Goal: Navigation & Orientation: Find specific page/section

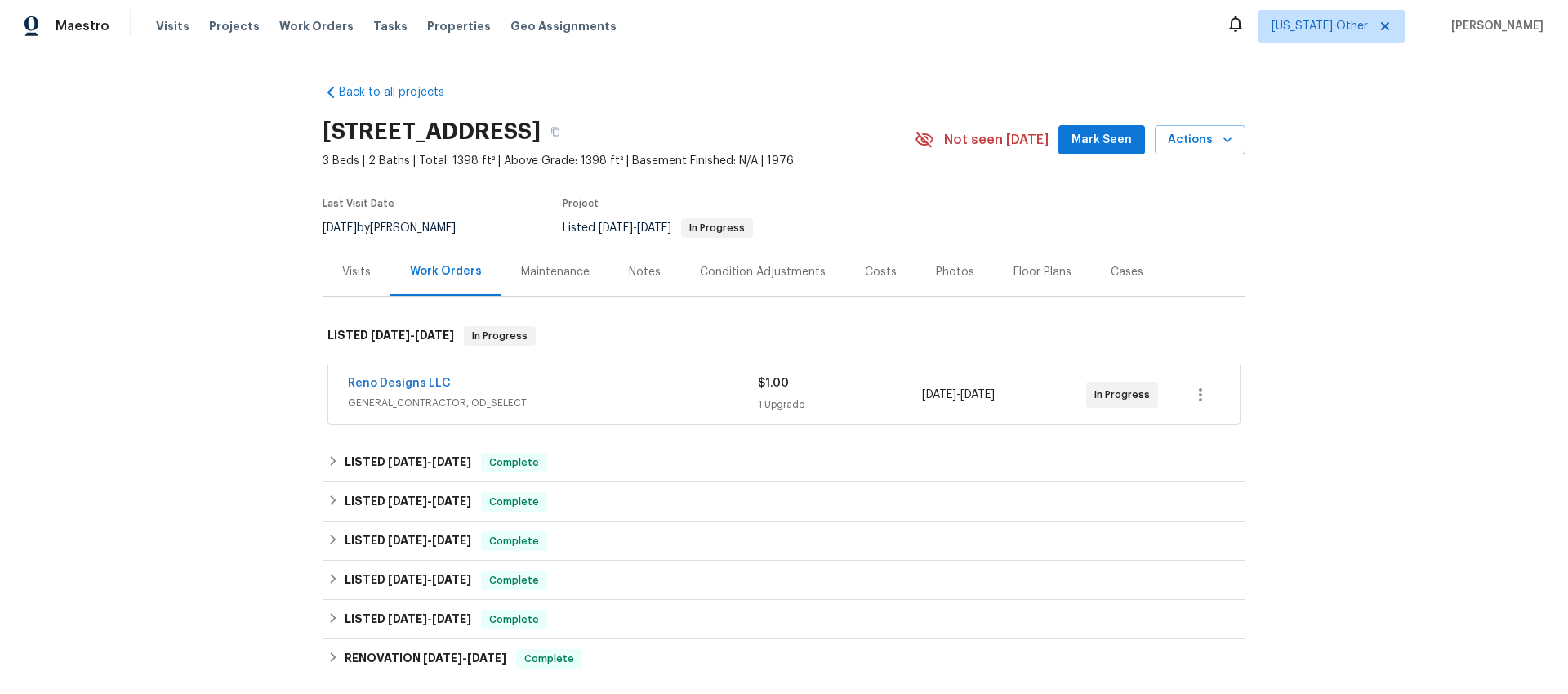
click at [995, 396] on span "[DATE]" at bounding box center [978, 394] width 35 height 12
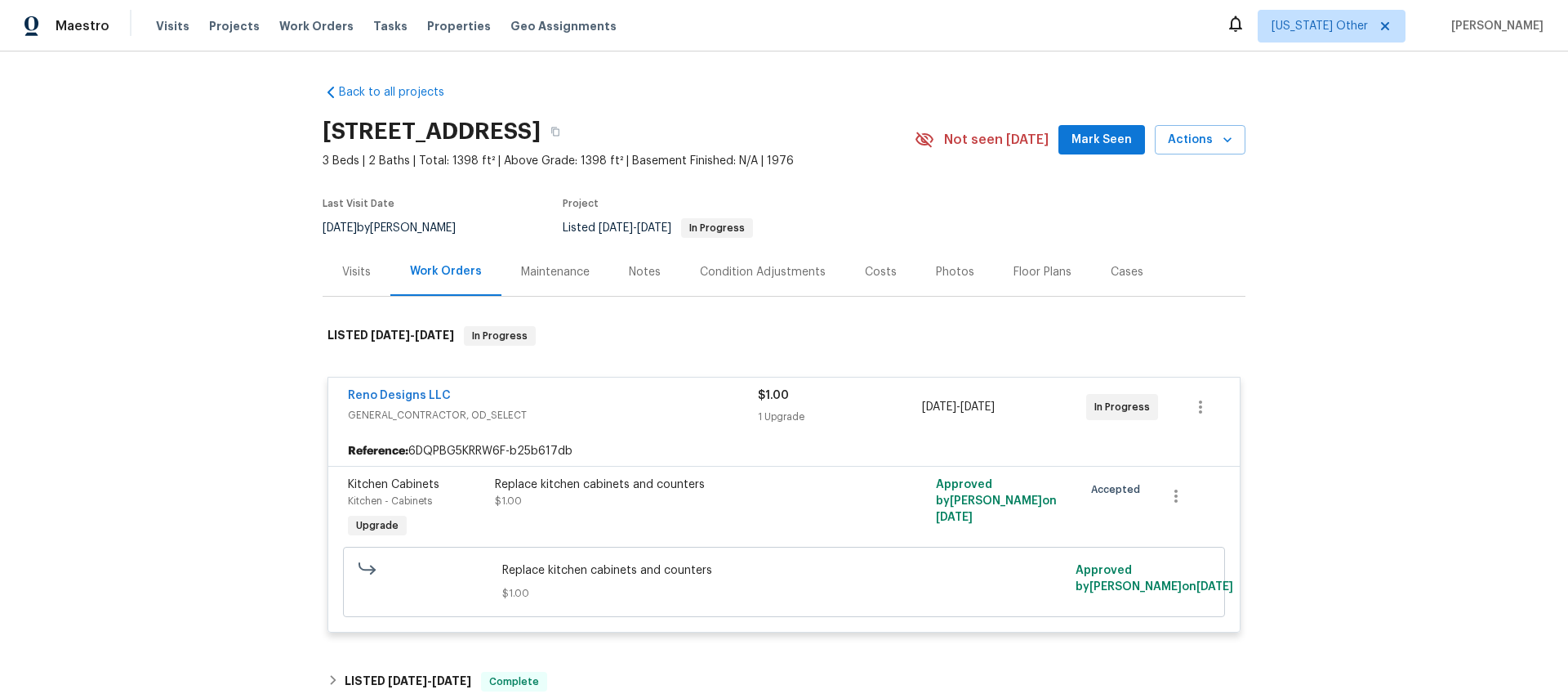
click at [342, 269] on div "Visits" at bounding box center [355, 272] width 28 height 16
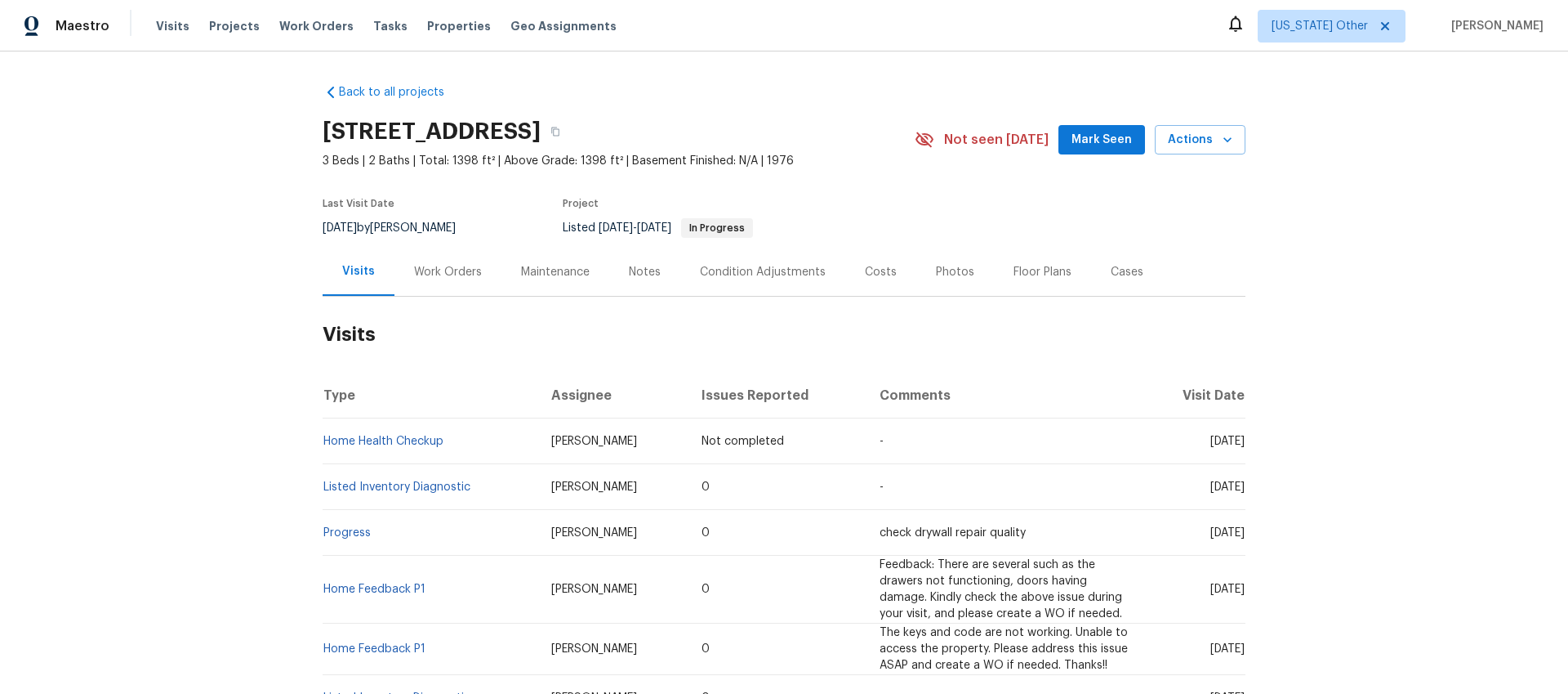
drag, startPoint x: 422, startPoint y: 272, endPoint x: 435, endPoint y: 272, distance: 13.0
click at [422, 272] on div "Work Orders" at bounding box center [448, 272] width 68 height 16
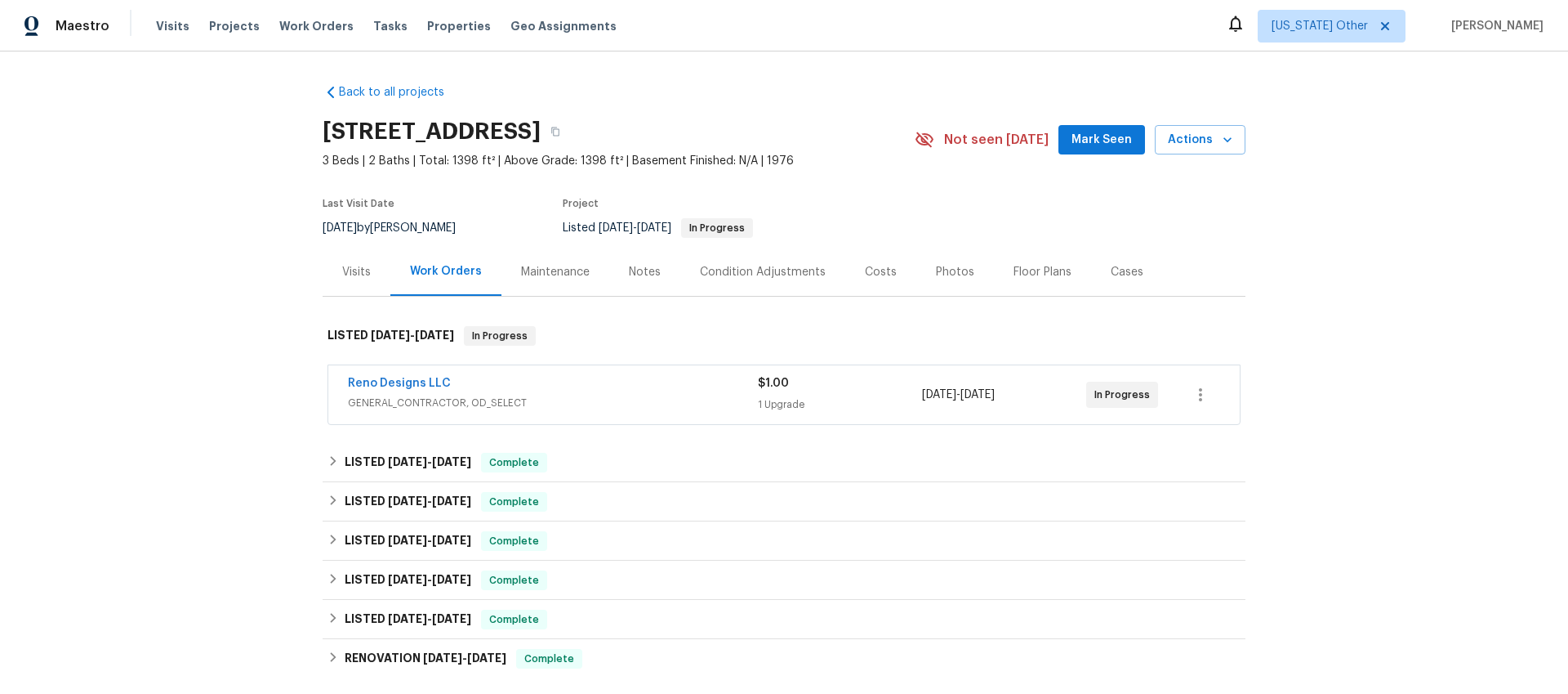
click at [543, 278] on div "Maintenance" at bounding box center [555, 272] width 69 height 16
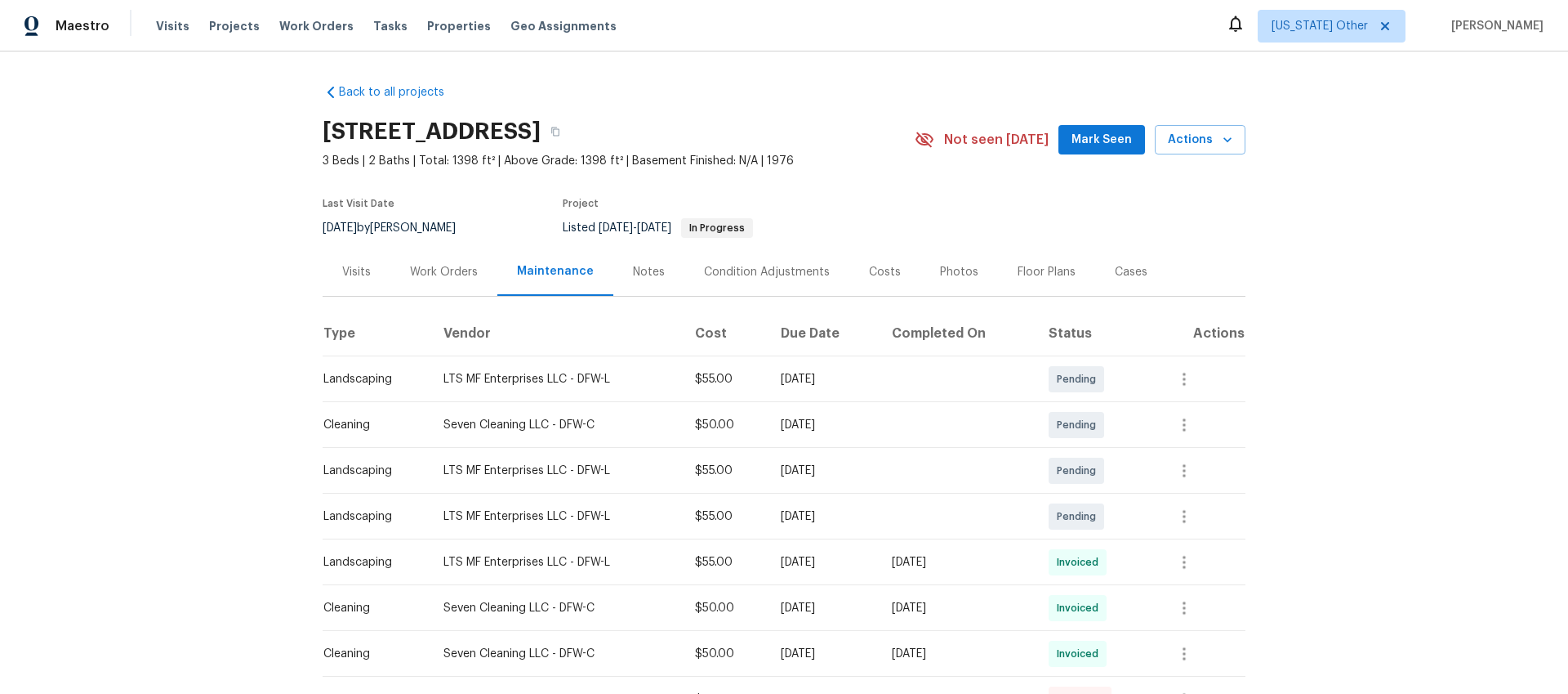
click at [648, 272] on div "Notes" at bounding box center [649, 272] width 32 height 16
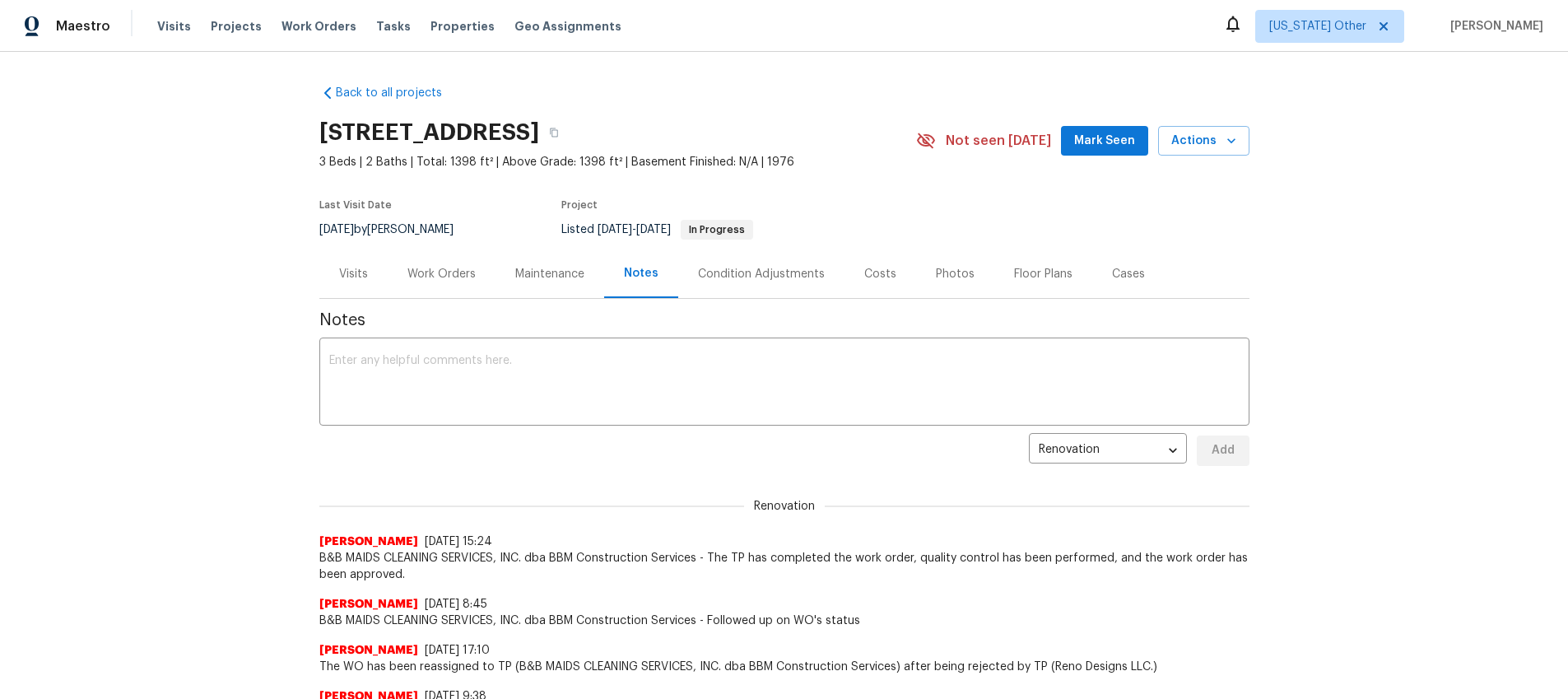
click at [441, 278] on div "Work Orders" at bounding box center [441, 274] width 68 height 17
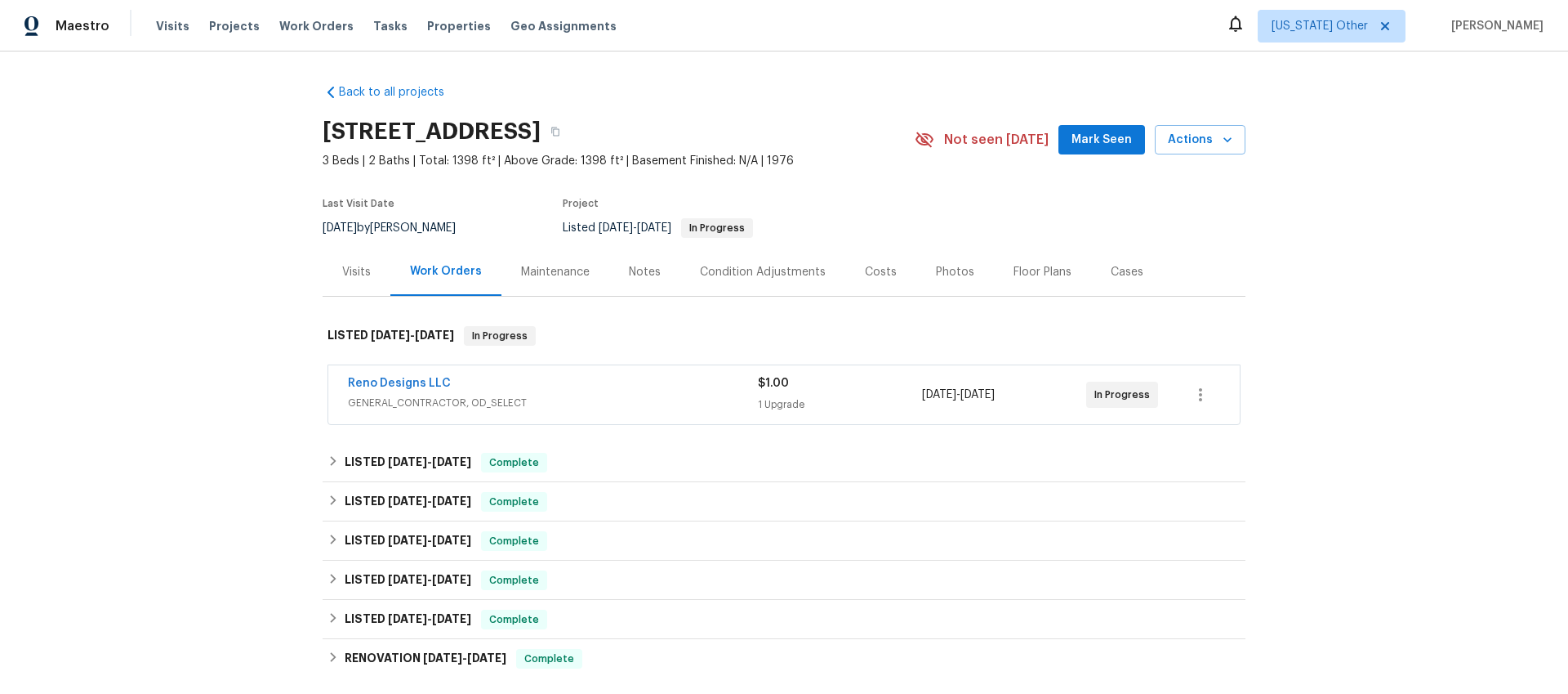
click at [574, 400] on span "GENERAL_CONTRACTOR, OD_SELECT" at bounding box center [553, 403] width 410 height 16
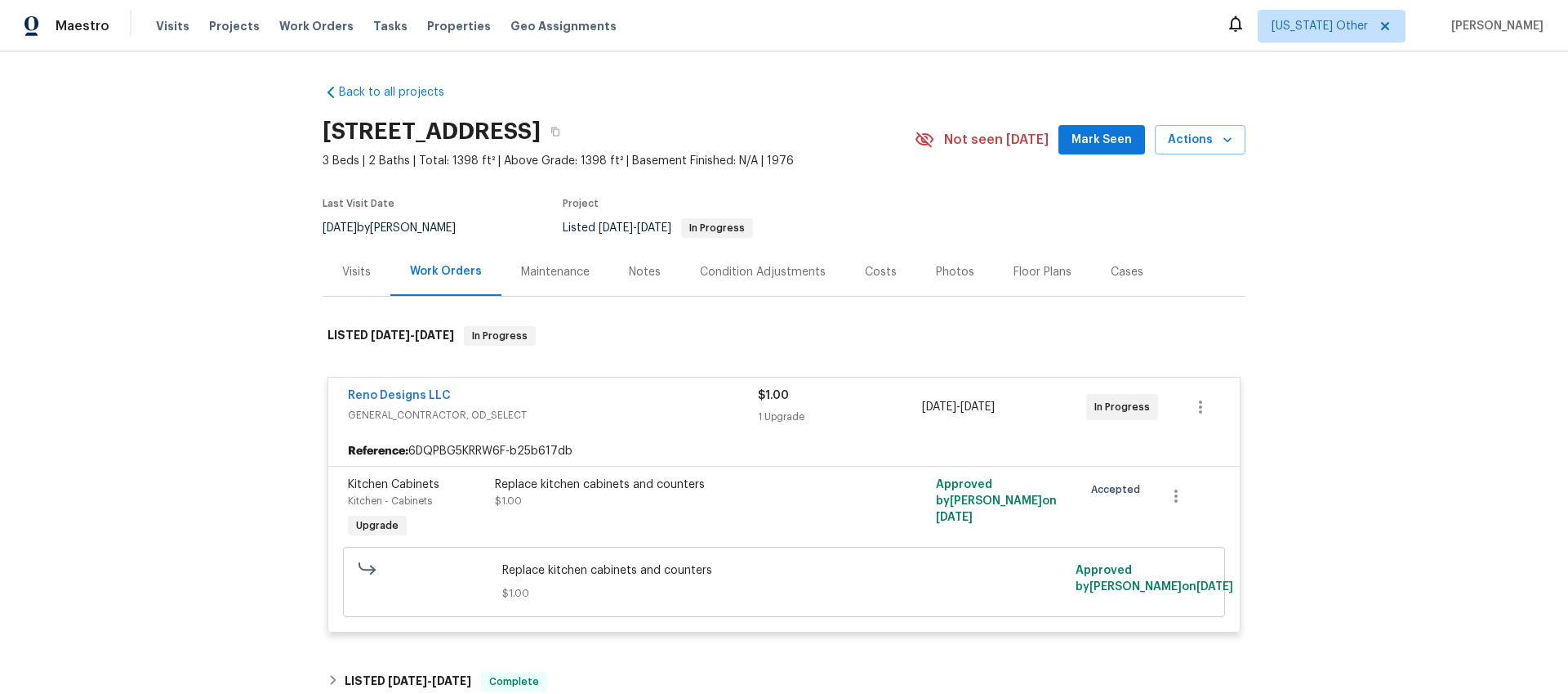
click at [481, 418] on span "GENERAL_CONTRACTOR, OD_SELECT" at bounding box center [553, 415] width 410 height 16
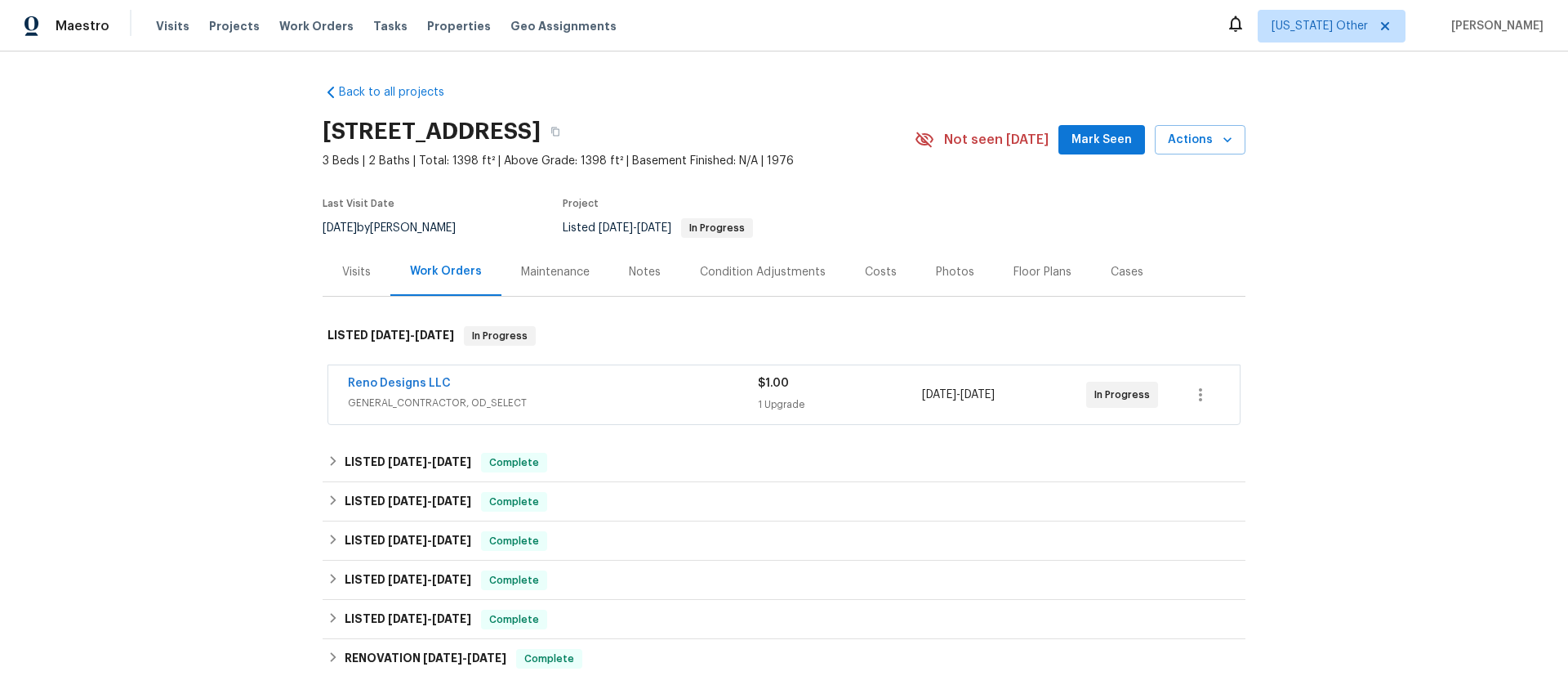
click at [553, 410] on span "GENERAL_CONTRACTOR, OD_SELECT" at bounding box center [553, 403] width 410 height 16
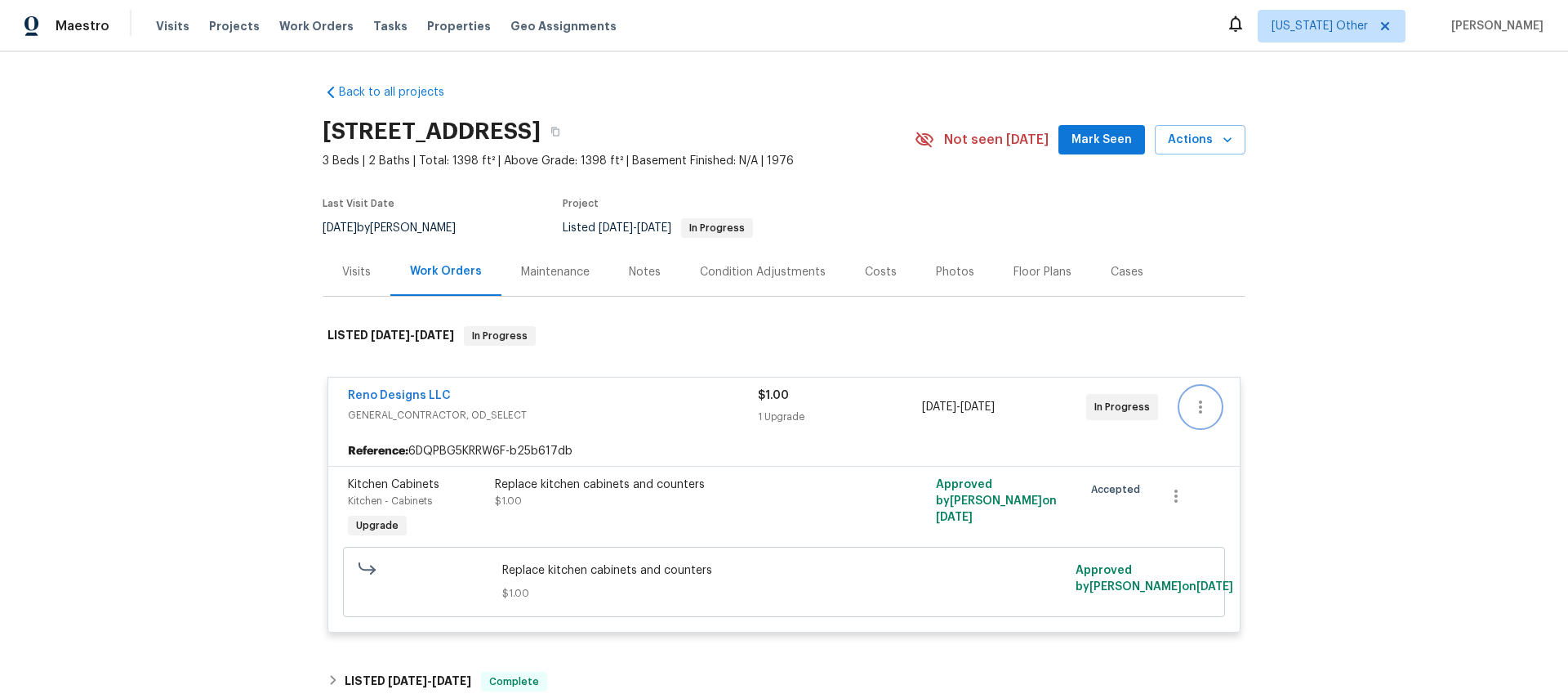
click at [1200, 412] on icon "button" at bounding box center [1200, 406] width 19 height 19
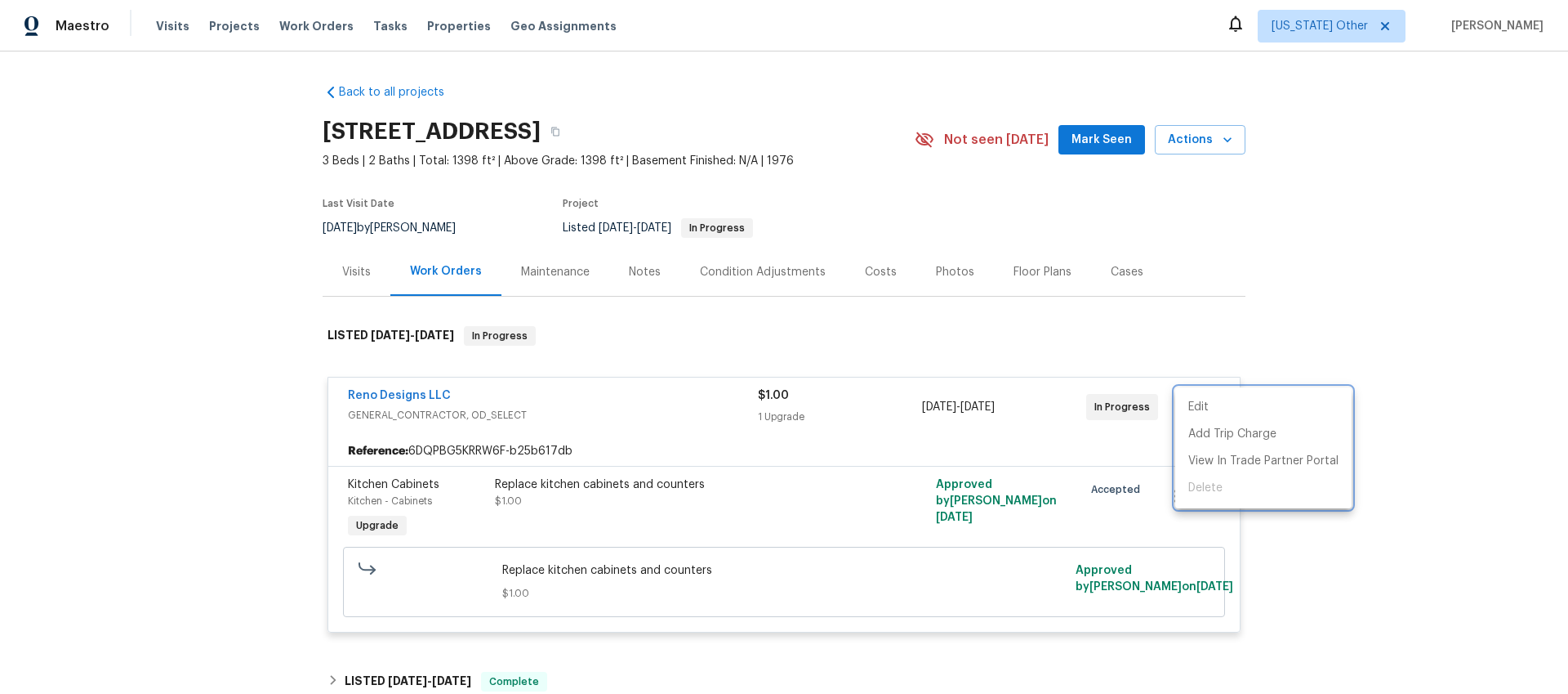
click at [651, 417] on div at bounding box center [784, 347] width 1568 height 694
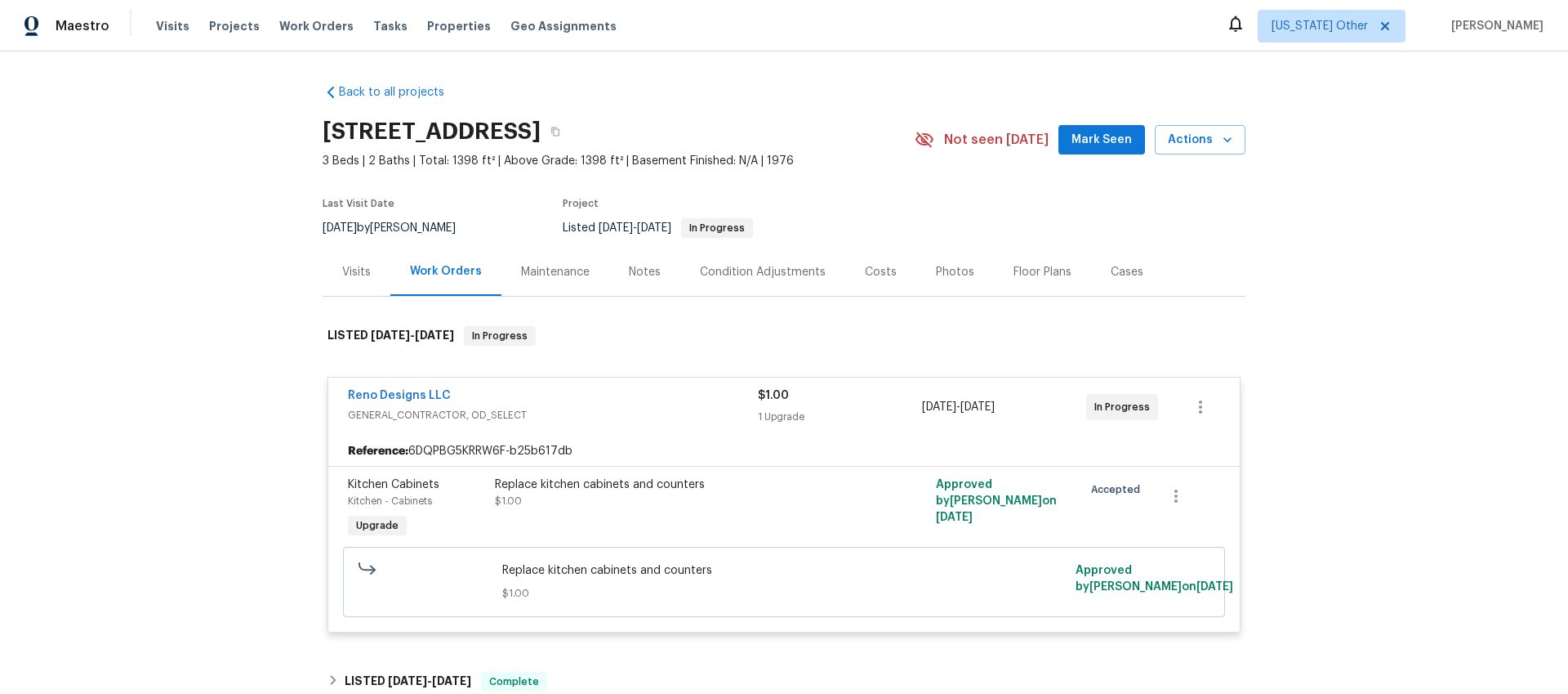
click at [482, 445] on div "Reference: 6DQPBG5KRRW6F-b25b617db" at bounding box center [783, 451] width 911 height 29
click at [541, 272] on div "Maintenance" at bounding box center [555, 272] width 69 height 16
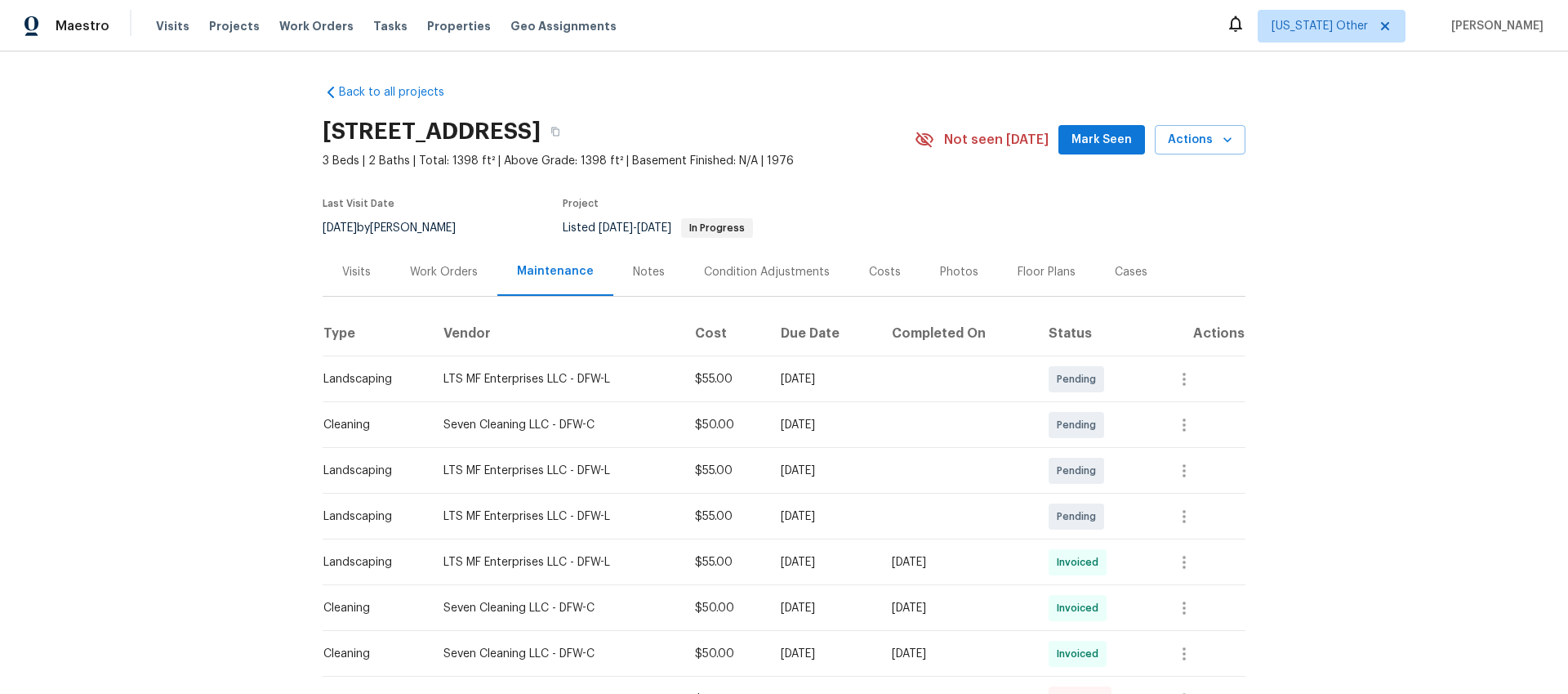
click at [441, 272] on div "Work Orders" at bounding box center [444, 272] width 68 height 16
